Goal: Find specific page/section: Find specific page/section

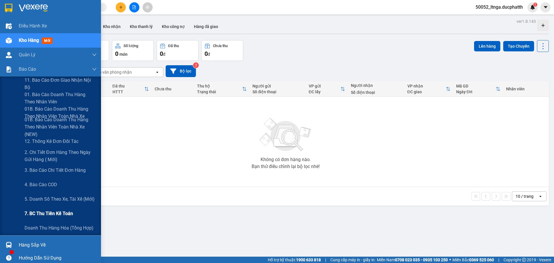
click at [40, 211] on span "7. BC thu tiền kế toán" at bounding box center [49, 213] width 48 height 7
